Goal: Information Seeking & Learning: Check status

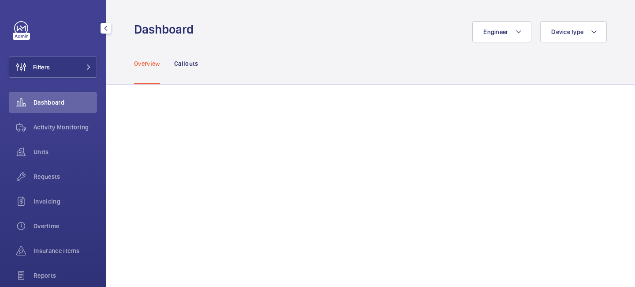
click at [81, 81] on div "Filters Dashboard Activity Monitoring Units Requests Invoicing Overtime Insuran…" at bounding box center [53, 180] width 88 height 318
click at [85, 73] on button "Filters" at bounding box center [53, 66] width 88 height 21
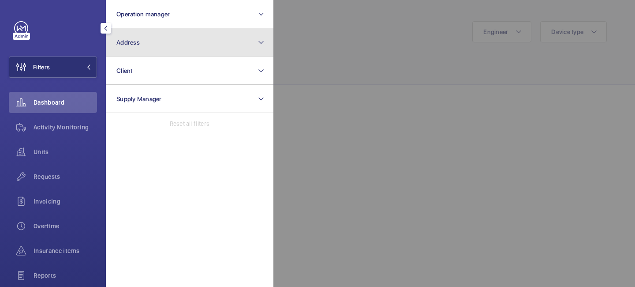
click at [146, 50] on button "Address" at bounding box center [190, 42] width 168 height 28
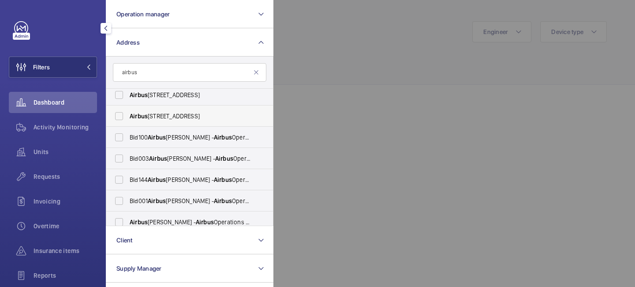
scroll to position [52, 0]
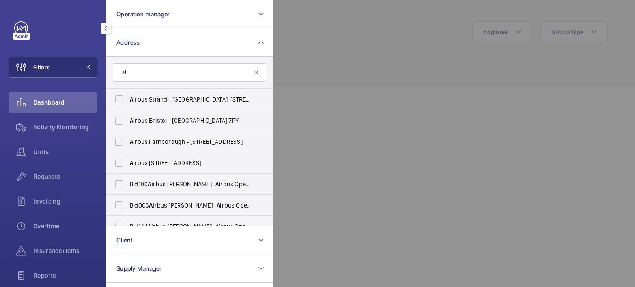
type input "a"
type input "b"
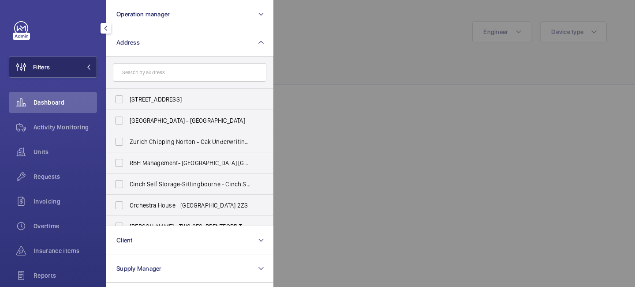
click at [93, 69] on button "Filters" at bounding box center [53, 66] width 88 height 21
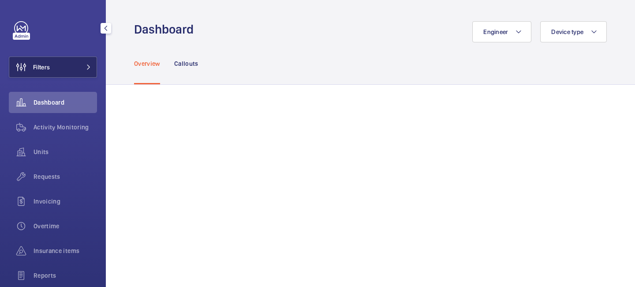
click at [92, 68] on button "Filters" at bounding box center [53, 66] width 88 height 21
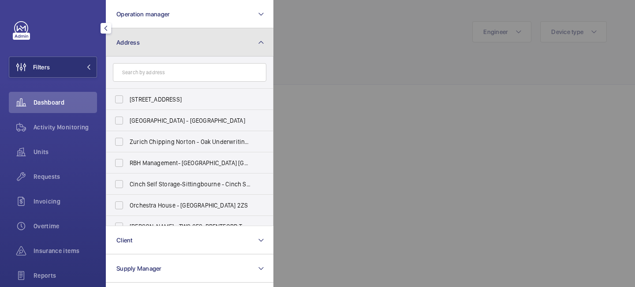
click at [174, 41] on button "Address" at bounding box center [190, 42] width 168 height 28
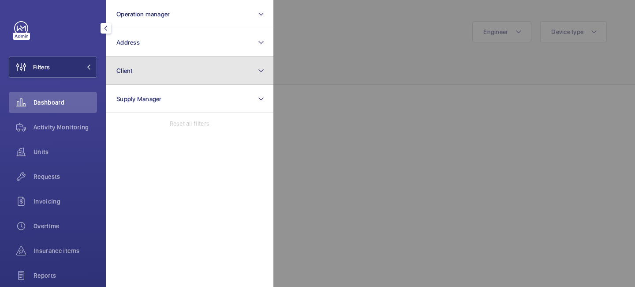
click at [154, 72] on button "Client" at bounding box center [190, 70] width 168 height 28
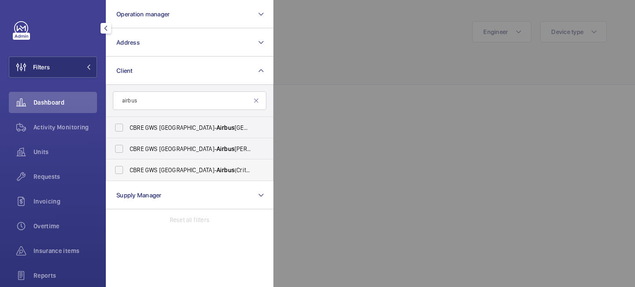
type input "airbus"
click at [161, 168] on span "CBRE GWS UK- Airbus (Critical) Airbus Brize Norton & Hangar MLSF" at bounding box center [190, 169] width 121 height 9
click at [128, 168] on input "CBRE GWS UK- Airbus (Critical) Airbus Brize Norton & Hangar MLSF" at bounding box center [119, 170] width 18 height 18
click at [161, 168] on span "CBRE GWS UK- Airbus (Critical) Airbus Brize Norton & Hangar MLSF" at bounding box center [190, 169] width 121 height 9
click at [128, 168] on input "CBRE GWS UK- Airbus (Critical) Airbus Brize Norton & Hangar MLSF" at bounding box center [119, 170] width 18 height 18
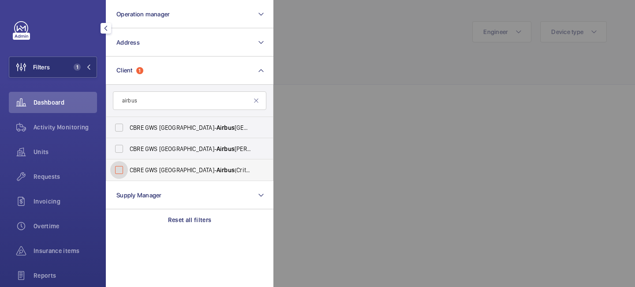
checkbox input "false"
click at [161, 156] on label "CBRE GWS UK- Airbus Broughton" at bounding box center [182, 148] width 153 height 21
click at [128, 156] on input "CBRE GWS UK- Airbus Broughton" at bounding box center [119, 149] width 18 height 18
checkbox input "true"
click at [159, 164] on label "CBRE GWS UK- Airbus (Critical) Airbus Brize Norton & Hangar MLSF" at bounding box center [182, 169] width 153 height 21
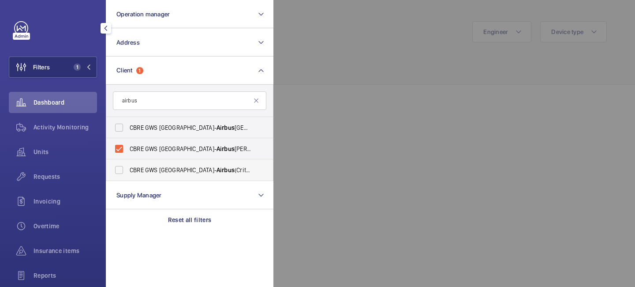
click at [128, 164] on input "CBRE GWS UK- Airbus (Critical) Airbus Brize Norton & Hangar MLSF" at bounding box center [119, 170] width 18 height 18
checkbox input "true"
click at [160, 129] on span "CBRE GWS UK- Airbus Bristol" at bounding box center [190, 127] width 121 height 9
click at [128, 129] on input "CBRE GWS UK- Airbus Bristol" at bounding box center [119, 128] width 18 height 18
checkbox input "true"
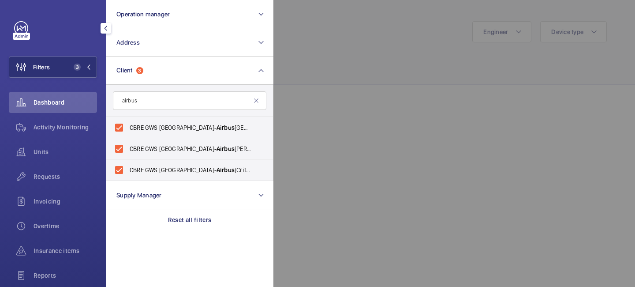
click at [277, 68] on div at bounding box center [590, 143] width 635 height 287
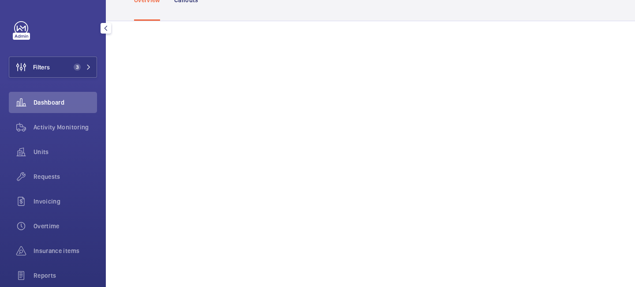
scroll to position [70, 0]
click at [56, 151] on span "Units" at bounding box center [66, 151] width 64 height 9
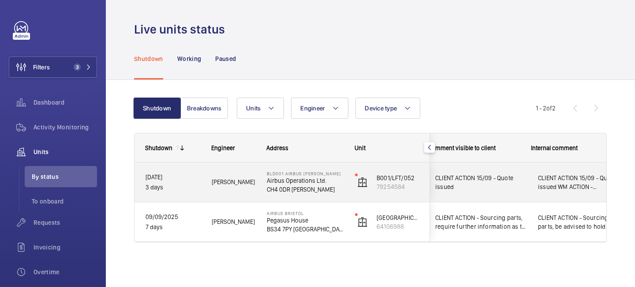
scroll to position [0, 202]
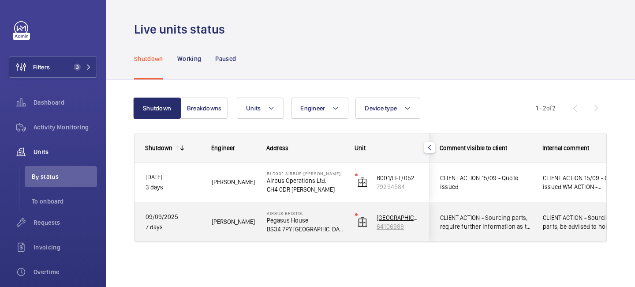
click at [363, 225] on img at bounding box center [362, 222] width 11 height 11
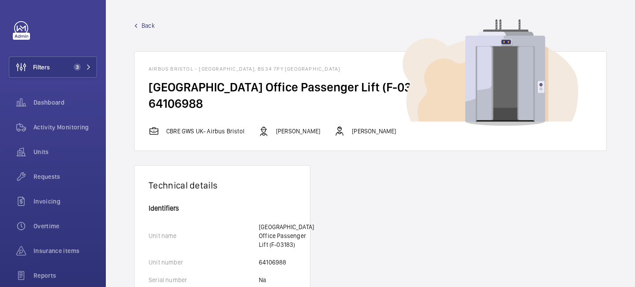
click at [148, 26] on span "Back" at bounding box center [148, 25] width 13 height 9
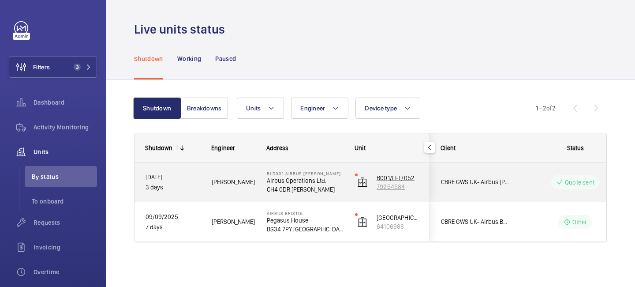
click at [360, 181] on img at bounding box center [362, 182] width 11 height 11
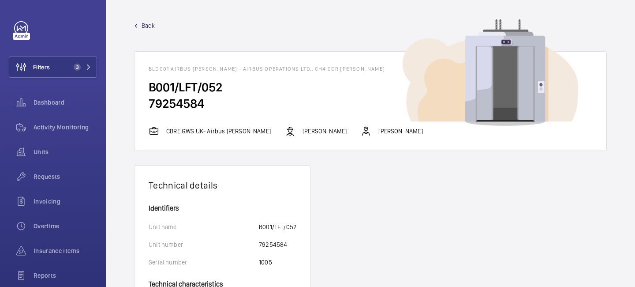
click at [146, 24] on span "Back" at bounding box center [148, 25] width 13 height 9
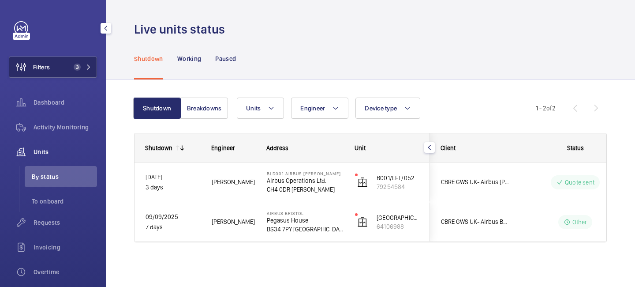
click at [92, 70] on button "Filters 3" at bounding box center [53, 66] width 88 height 21
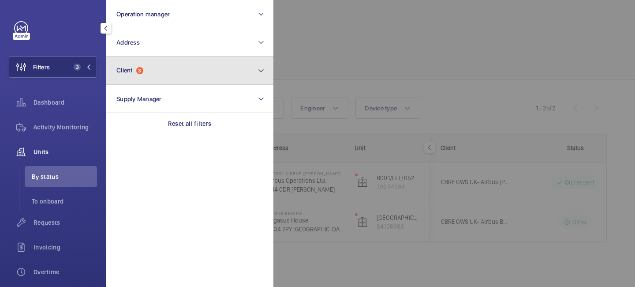
click at [150, 74] on button "Client 3" at bounding box center [190, 70] width 168 height 28
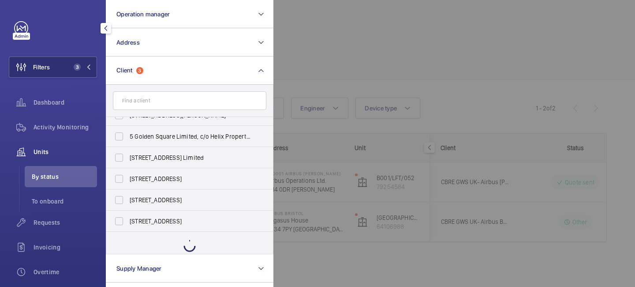
scroll to position [167, 0]
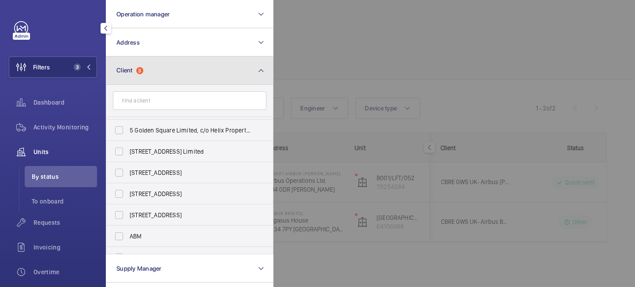
click at [238, 75] on button "Client 3" at bounding box center [190, 70] width 168 height 28
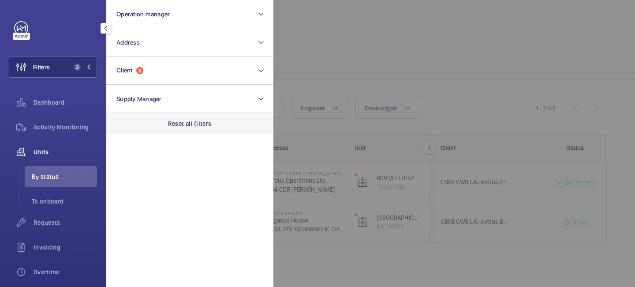
click at [191, 126] on p "Reset all filters" at bounding box center [190, 123] width 44 height 9
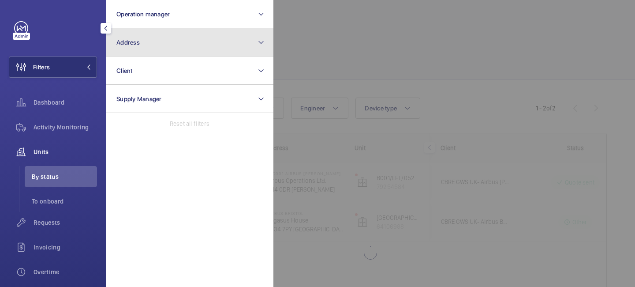
click at [189, 46] on button "Address" at bounding box center [190, 42] width 168 height 28
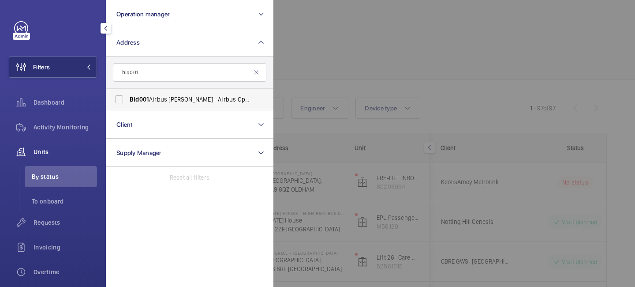
type input "bld001"
click at [183, 101] on span "Bld001 Airbus Broughton - Airbus Operations Ltd., CHESTER CH4 0DR" at bounding box center [190, 99] width 121 height 9
click at [128, 101] on input "Bld001 Airbus Broughton - Airbus Operations Ltd., CHESTER CH4 0DR" at bounding box center [119, 99] width 18 height 18
checkbox input "true"
click at [354, 33] on div at bounding box center [590, 143] width 635 height 287
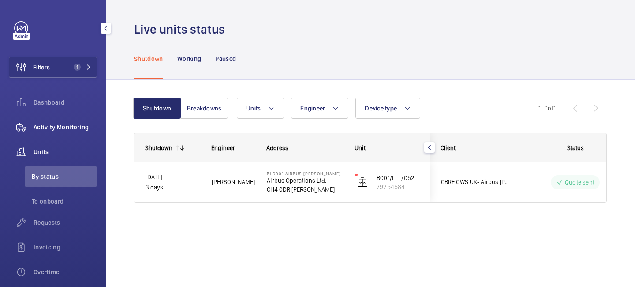
click at [60, 124] on span "Activity Monitoring" at bounding box center [66, 127] width 64 height 9
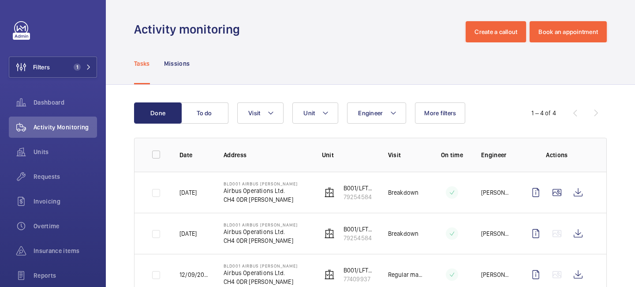
scroll to position [71, 0]
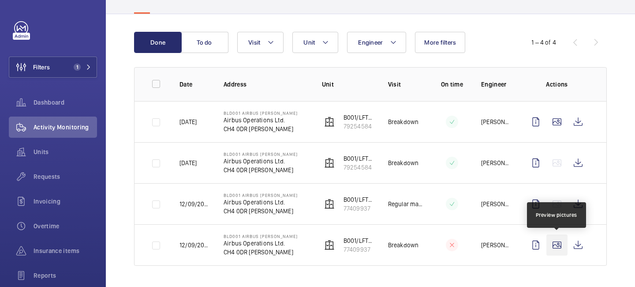
click at [560, 242] on wm-front-icon-button at bounding box center [556, 244] width 21 height 21
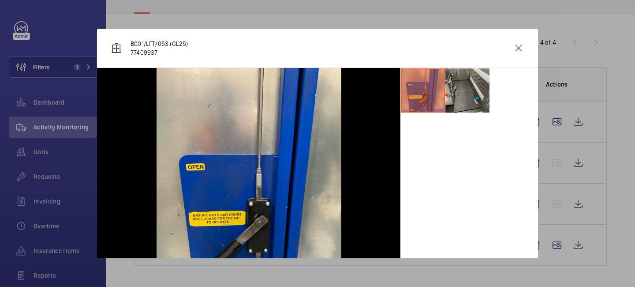
click at [559, 218] on div at bounding box center [317, 143] width 635 height 287
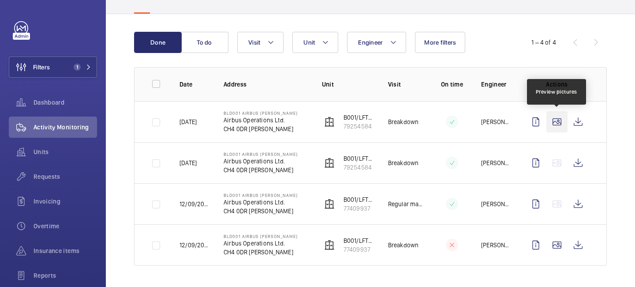
click at [556, 126] on wm-front-icon-button at bounding box center [556, 121] width 21 height 21
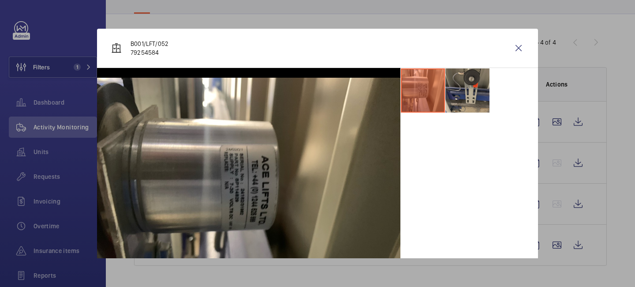
click at [479, 105] on li at bounding box center [467, 90] width 44 height 44
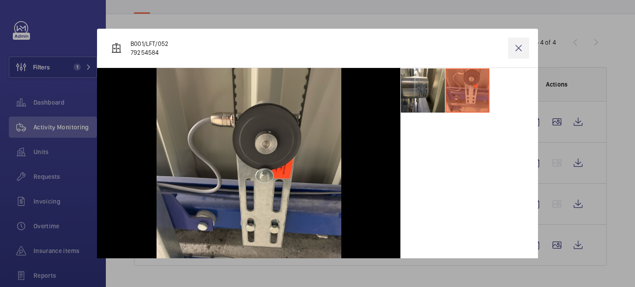
click at [518, 44] on wm-front-icon-button at bounding box center [518, 47] width 21 height 21
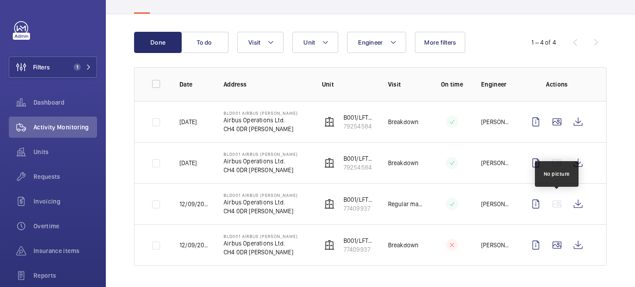
click at [551, 199] on wm-front-icon-button at bounding box center [556, 203] width 21 height 21
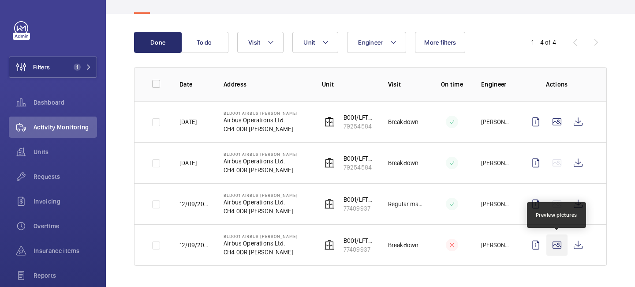
click at [555, 240] on wm-front-icon-button at bounding box center [556, 244] width 21 height 21
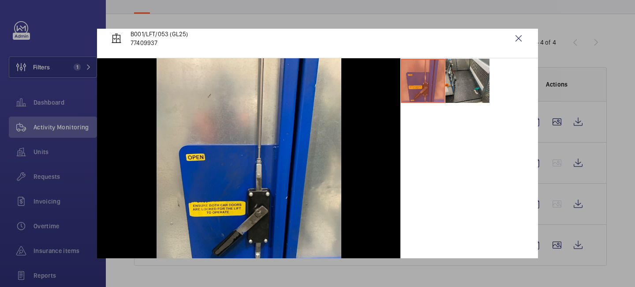
scroll to position [0, 0]
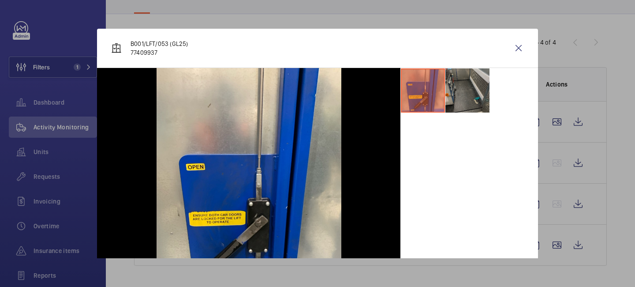
click at [461, 83] on li at bounding box center [467, 90] width 44 height 44
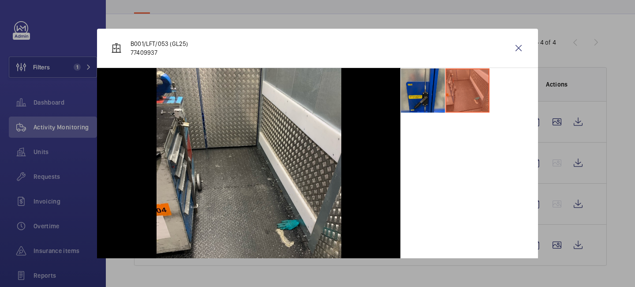
click at [430, 99] on li at bounding box center [423, 90] width 44 height 44
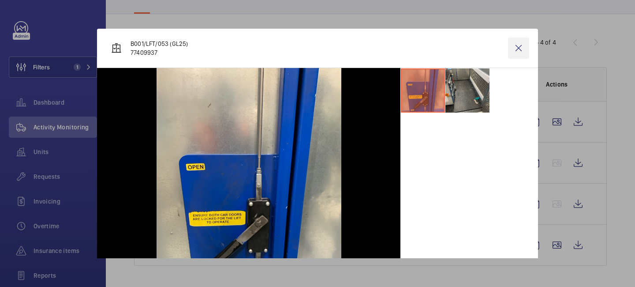
click at [517, 52] on wm-front-icon-button at bounding box center [518, 47] width 21 height 21
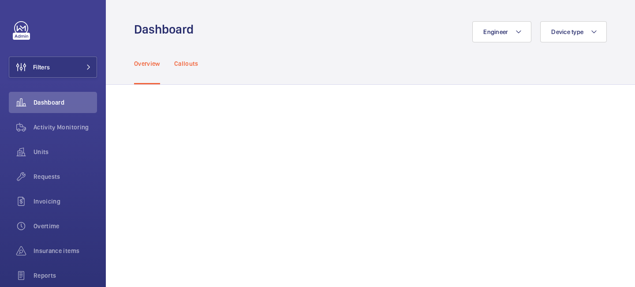
click at [193, 66] on p "Callouts" at bounding box center [186, 63] width 24 height 9
click at [150, 62] on p "Overview" at bounding box center [147, 63] width 26 height 9
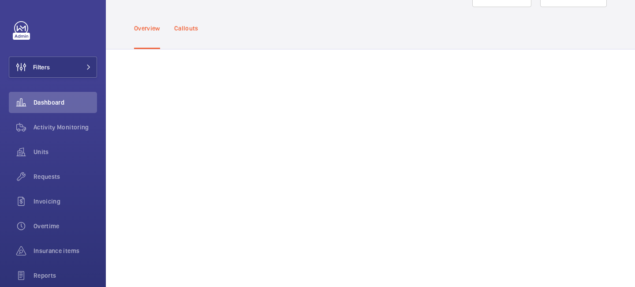
scroll to position [44, 0]
click at [187, 19] on p "Callouts" at bounding box center [186, 19] width 24 height 9
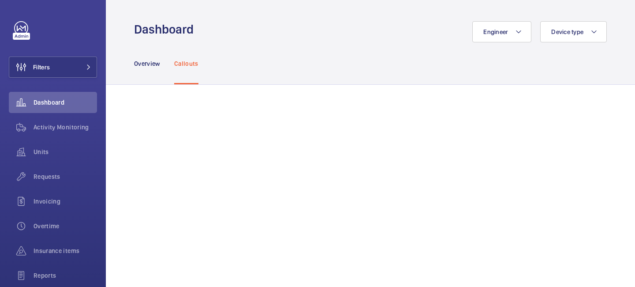
click at [403, 74] on div "Overview Callouts" at bounding box center [370, 63] width 473 height 42
